Goal: Task Accomplishment & Management: Manage account settings

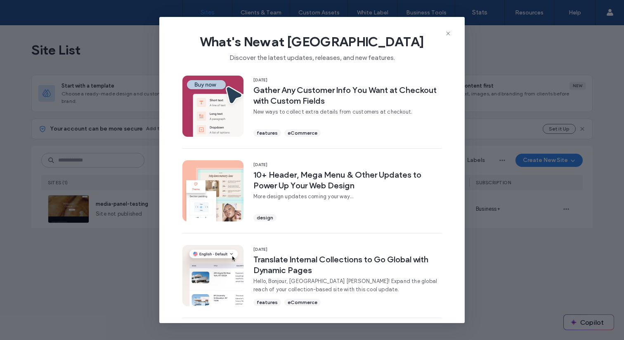
click at [447, 36] on icon at bounding box center [448, 33] width 7 height 7
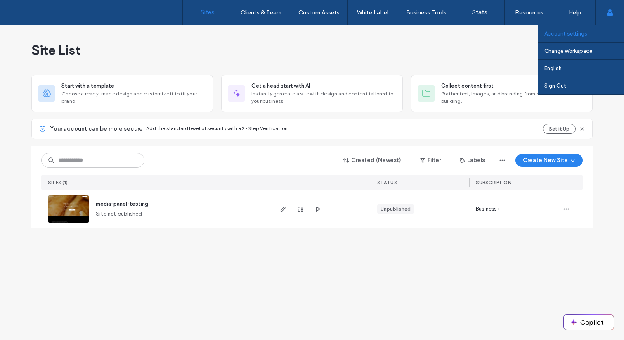
click at [583, 39] on link "Account settings" at bounding box center [585, 33] width 80 height 17
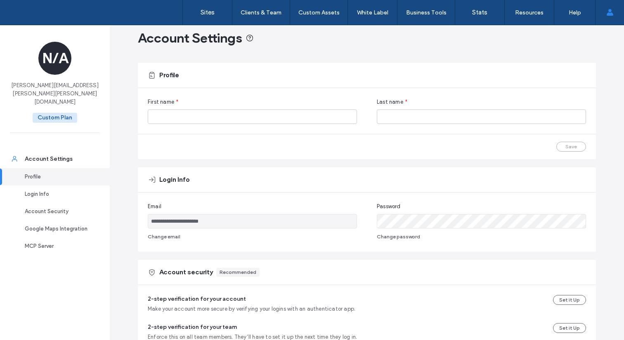
scroll to position [16, 0]
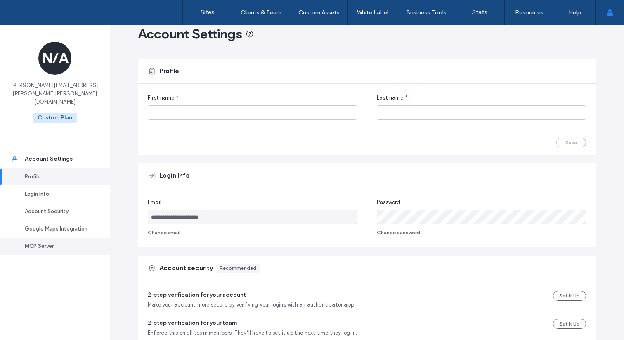
click at [52, 242] on div "MCP Server" at bounding box center [59, 246] width 68 height 8
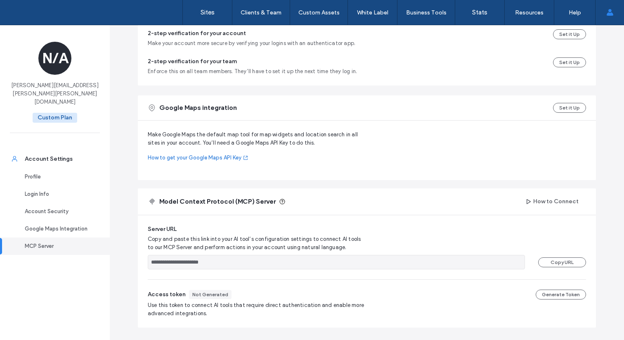
scroll to position [303, 0]
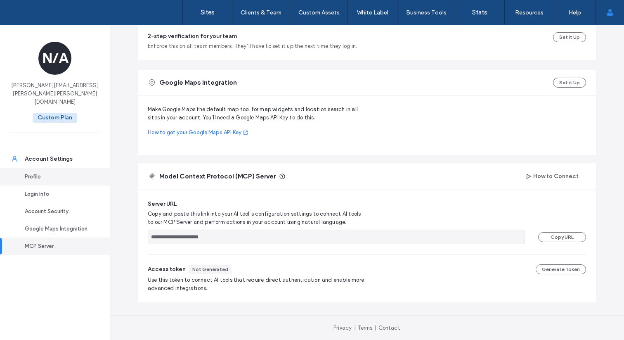
click at [45, 173] on div "Profile" at bounding box center [59, 177] width 68 height 8
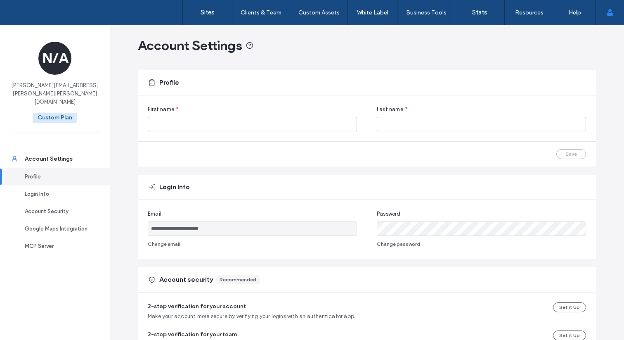
scroll to position [0, 0]
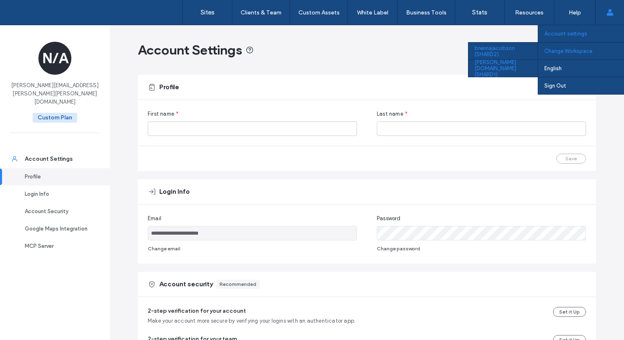
click at [517, 66] on div "[PERSON_NAME][DOMAIN_NAME] (SHARD1)" at bounding box center [503, 67] width 69 height 17
